Goal: Transaction & Acquisition: Book appointment/travel/reservation

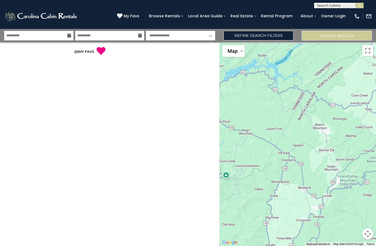
scroll to position [24, 0]
click at [185, 31] on select "**********" at bounding box center [180, 36] width 69 height 10
click at [342, 8] on input "text" at bounding box center [338, 7] width 48 height 6
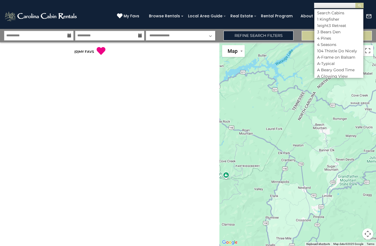
click at [343, 7] on input "text" at bounding box center [338, 7] width 48 height 6
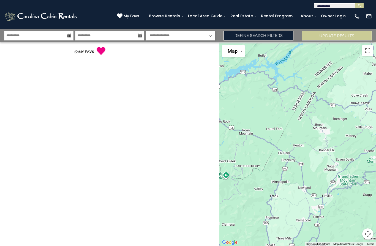
type input "**********"
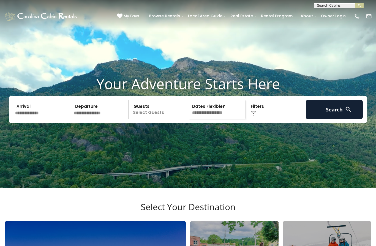
scroll to position [68, 0]
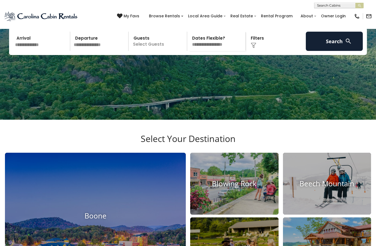
click at [335, 51] on button "Search" at bounding box center [334, 41] width 57 height 19
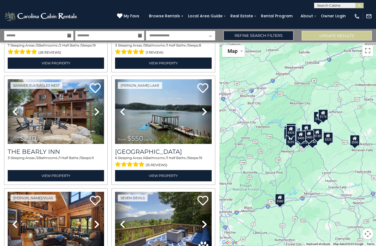
scroll to position [546, 0]
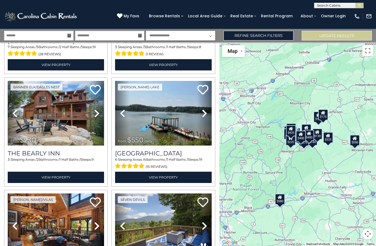
click at [249, 97] on div "$625 $297 $175 $300 $580 $290 $424 $395 $270 $185 $230 $550 $349 $230 $160 $325…" at bounding box center [297, 144] width 157 height 204
click at [324, 35] on button "Update Results" at bounding box center [337, 36] width 70 height 10
click at [260, 35] on link "Refine Search Filters" at bounding box center [258, 36] width 70 height 10
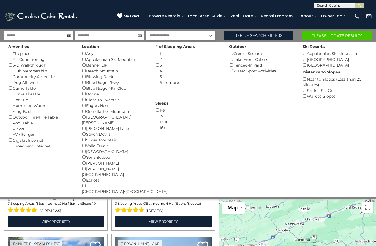
click at [343, 36] on button "Please Update Results" at bounding box center [337, 36] width 70 height 10
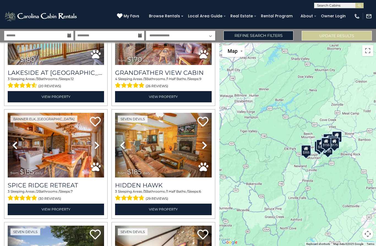
scroll to position [1080, 0]
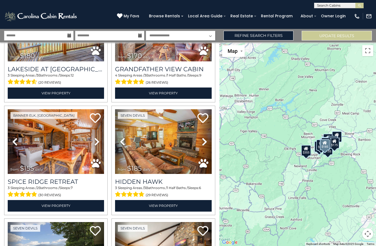
click at [155, 206] on link "View Property" at bounding box center [163, 205] width 96 height 11
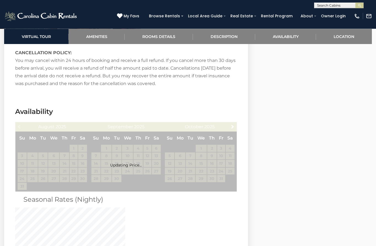
scroll to position [928, 0]
click at [290, 38] on link "Availability" at bounding box center [285, 36] width 61 height 15
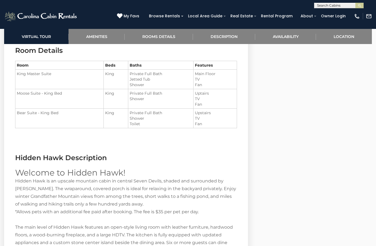
scroll to position [615, 0]
